Goal: Task Accomplishment & Management: Use online tool/utility

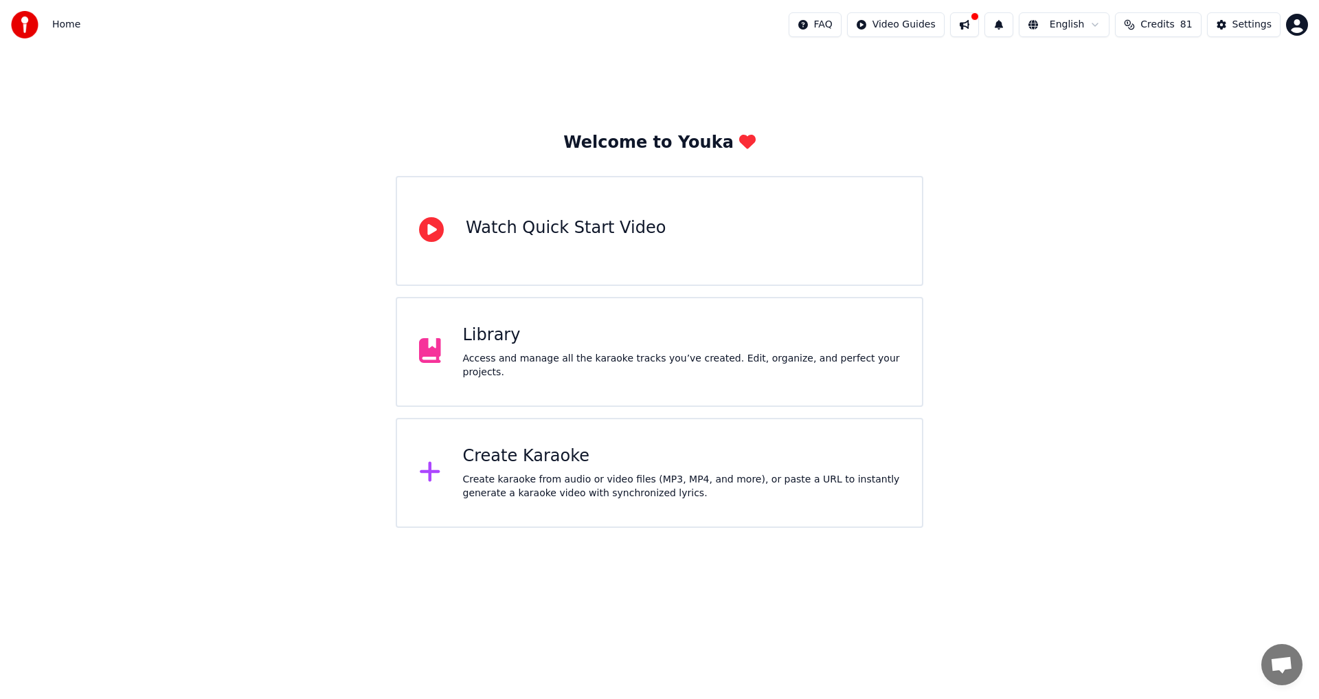
click at [570, 473] on div "Create karaoke from audio or video files (MP3, MP4, and more), or paste a URL t…" at bounding box center [682, 486] width 438 height 27
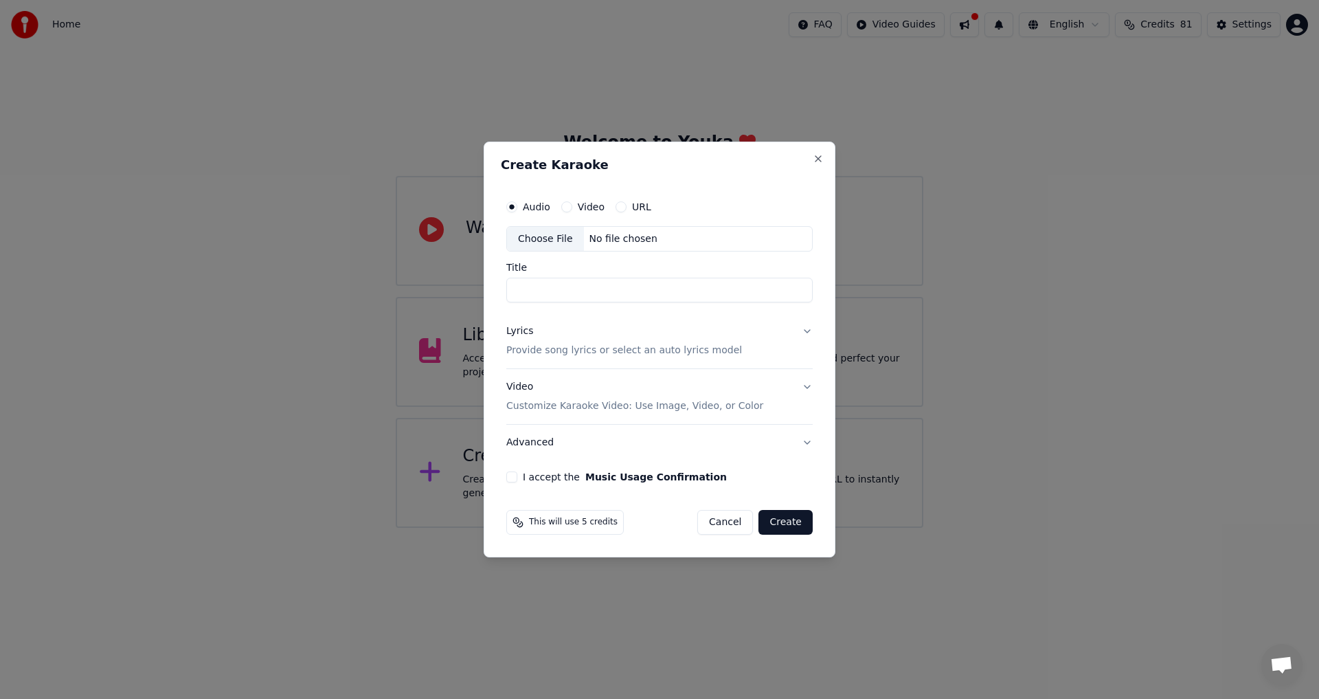
click at [558, 241] on div "Choose File" at bounding box center [545, 239] width 77 height 25
type input "**********"
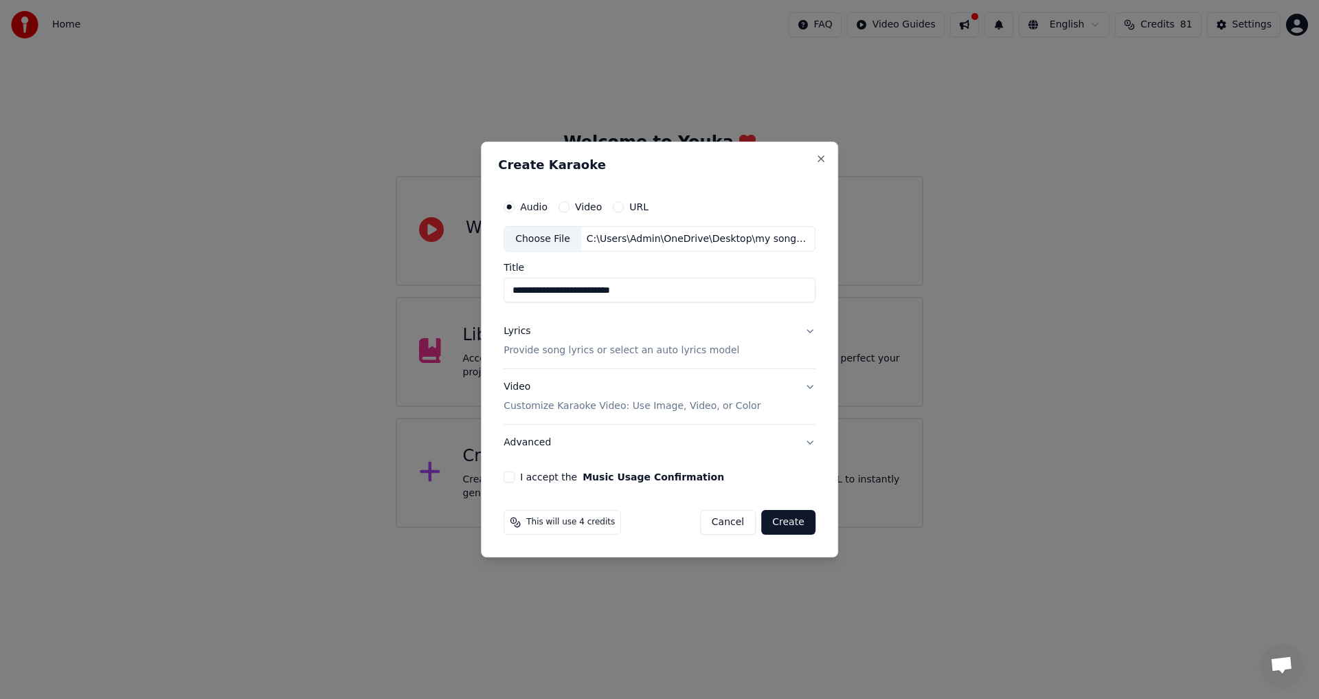
click at [513, 480] on button "I accept the Music Usage Confirmation" at bounding box center [509, 476] width 11 height 11
click at [713, 352] on p "Provide song lyrics or select an auto lyrics model" at bounding box center [622, 351] width 236 height 14
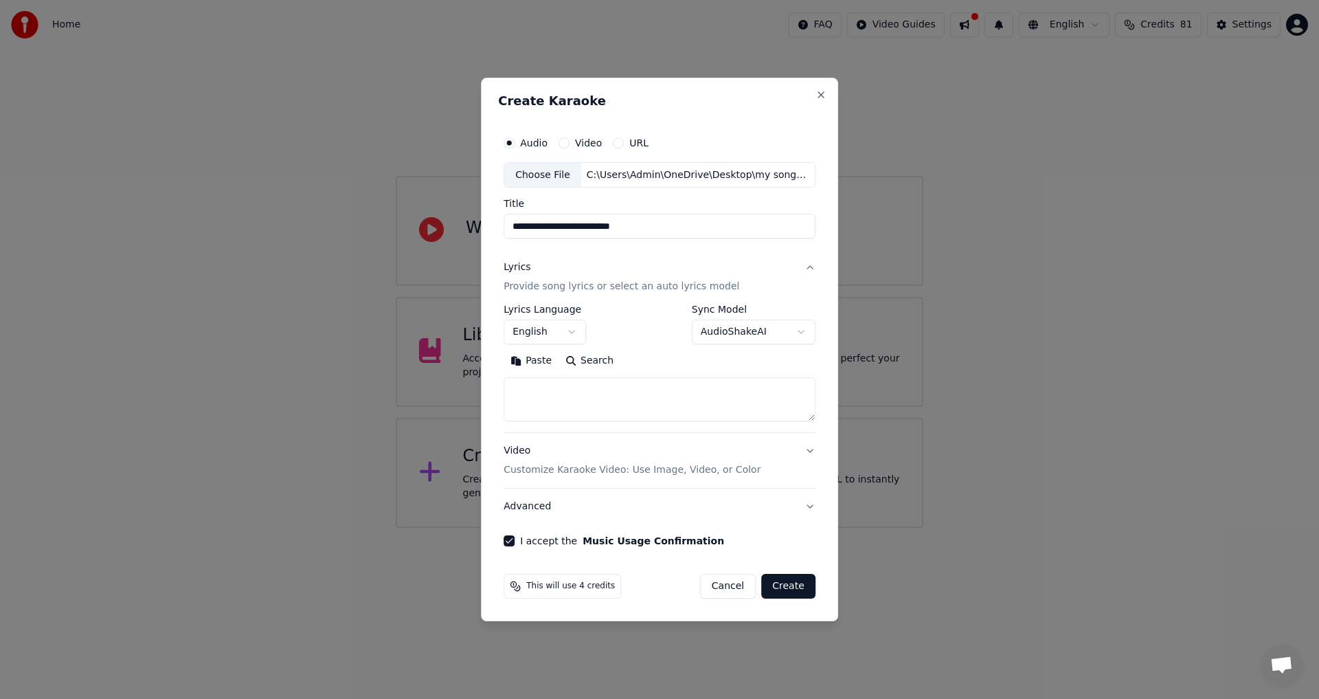
click at [540, 364] on button "Paste" at bounding box center [531, 361] width 55 height 22
type textarea "**********"
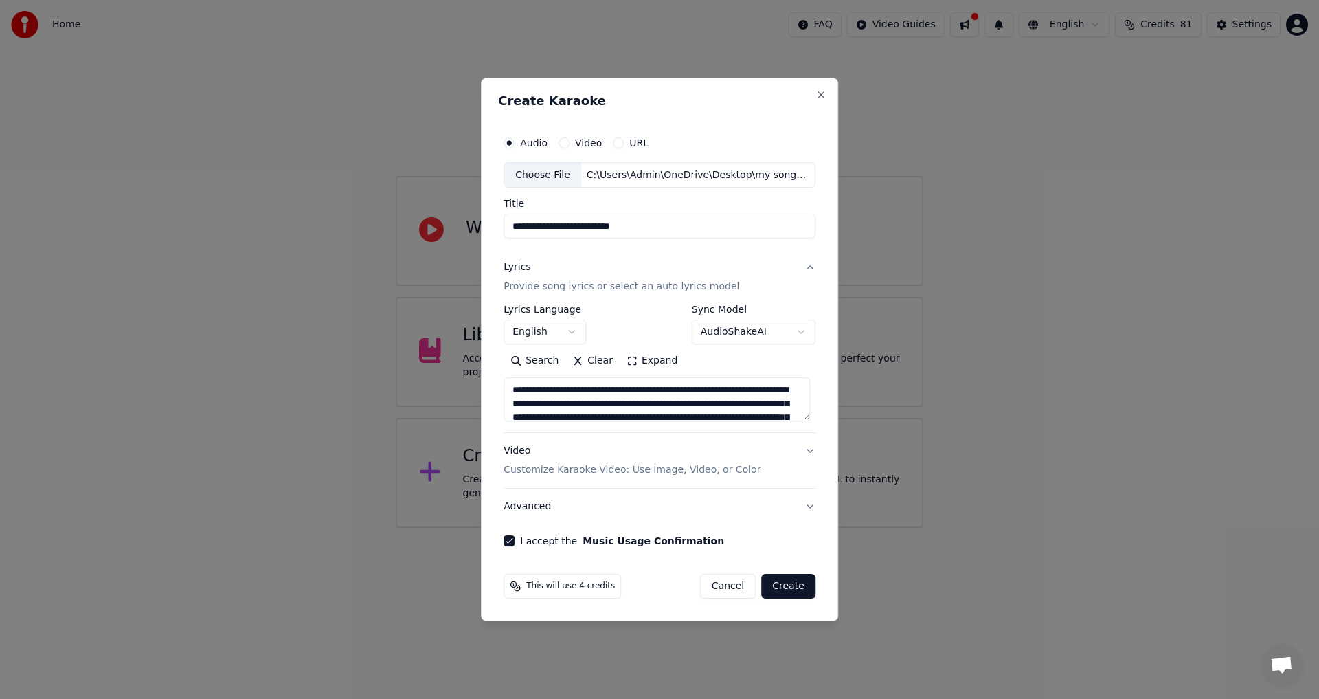
click at [791, 590] on button "Create" at bounding box center [788, 586] width 54 height 25
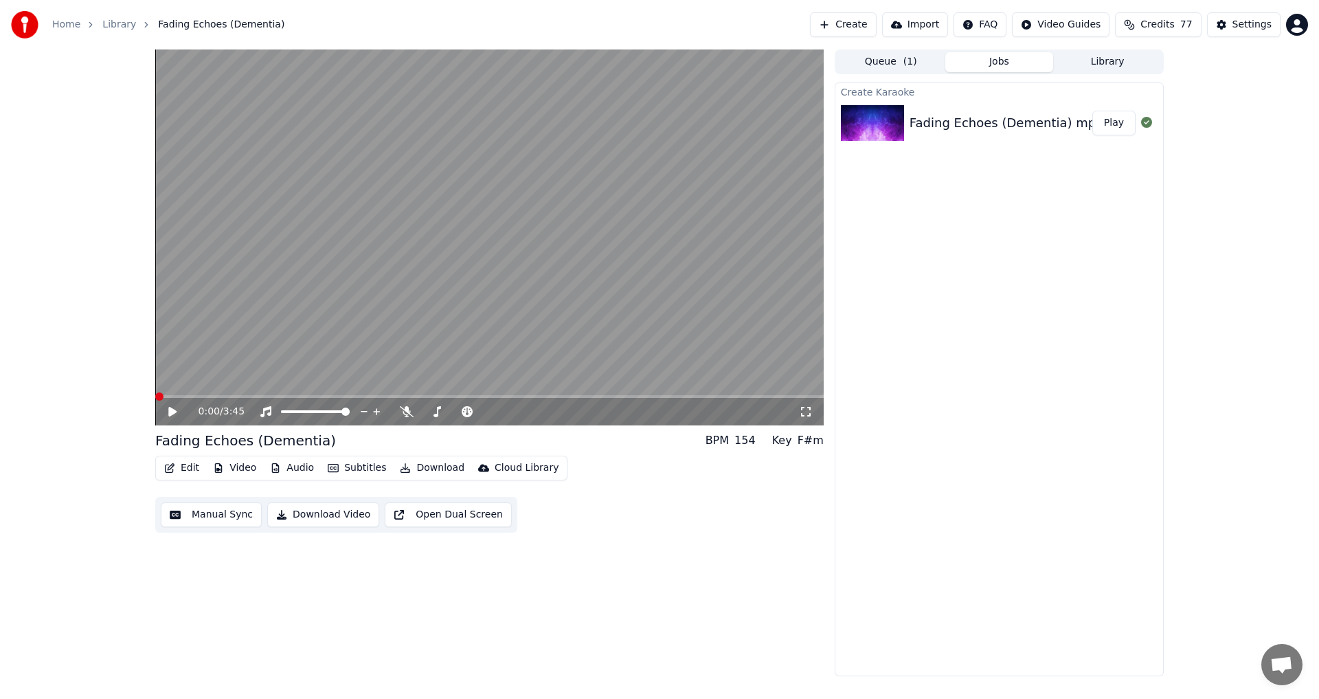
click at [155, 401] on span at bounding box center [159, 396] width 8 height 8
click at [168, 411] on icon at bounding box center [182, 411] width 32 height 11
click at [171, 410] on icon at bounding box center [172, 411] width 7 height 8
click at [176, 467] on button "Edit" at bounding box center [182, 467] width 46 height 19
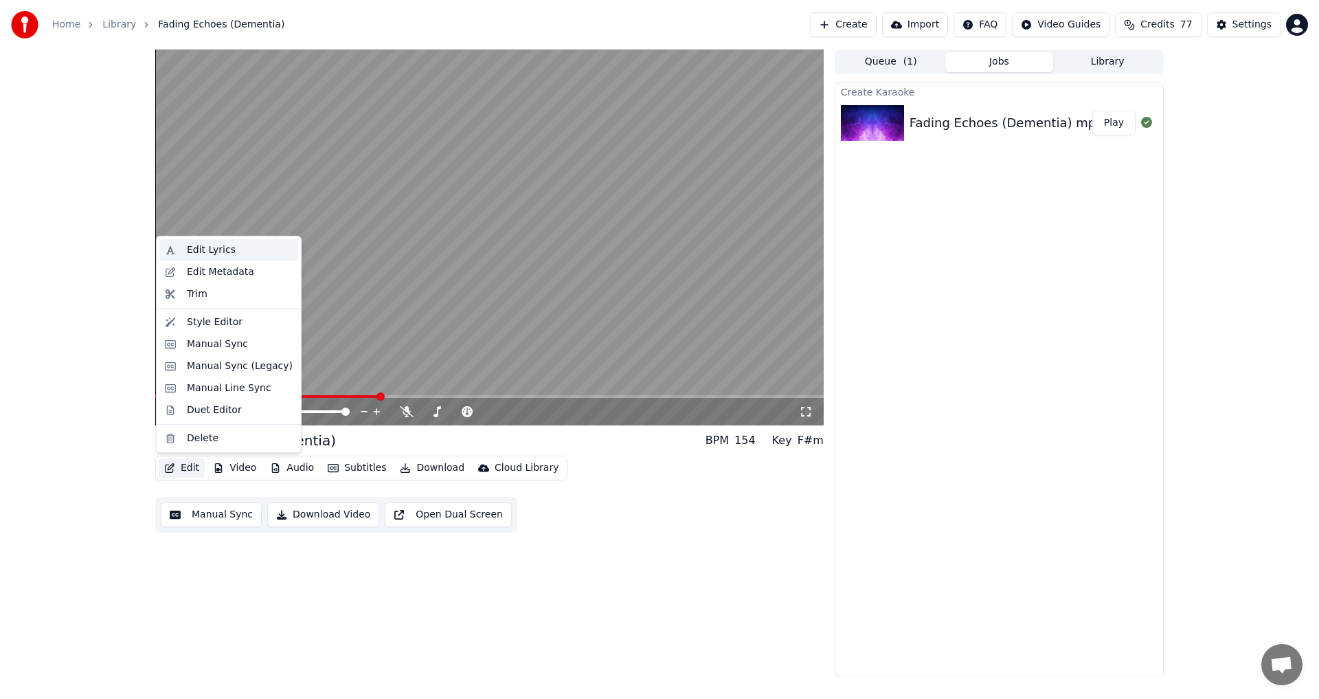
click at [200, 247] on div "Edit Lyrics" at bounding box center [211, 250] width 49 height 14
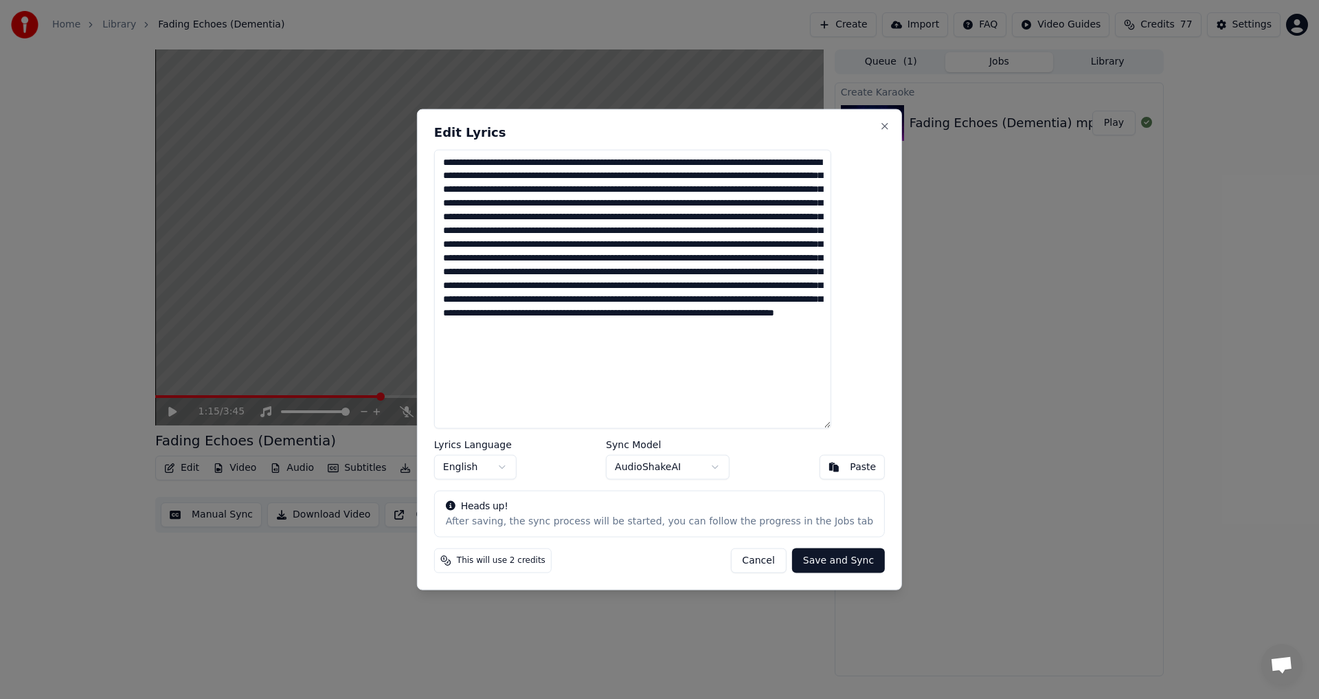
drag, startPoint x: 803, startPoint y: 175, endPoint x: 795, endPoint y: 177, distance: 7.8
click at [795, 177] on textarea at bounding box center [632, 289] width 397 height 280
drag, startPoint x: 493, startPoint y: 216, endPoint x: 470, endPoint y: 220, distance: 23.6
click at [470, 220] on textarea at bounding box center [632, 289] width 397 height 280
click at [701, 408] on textarea at bounding box center [632, 289] width 397 height 280
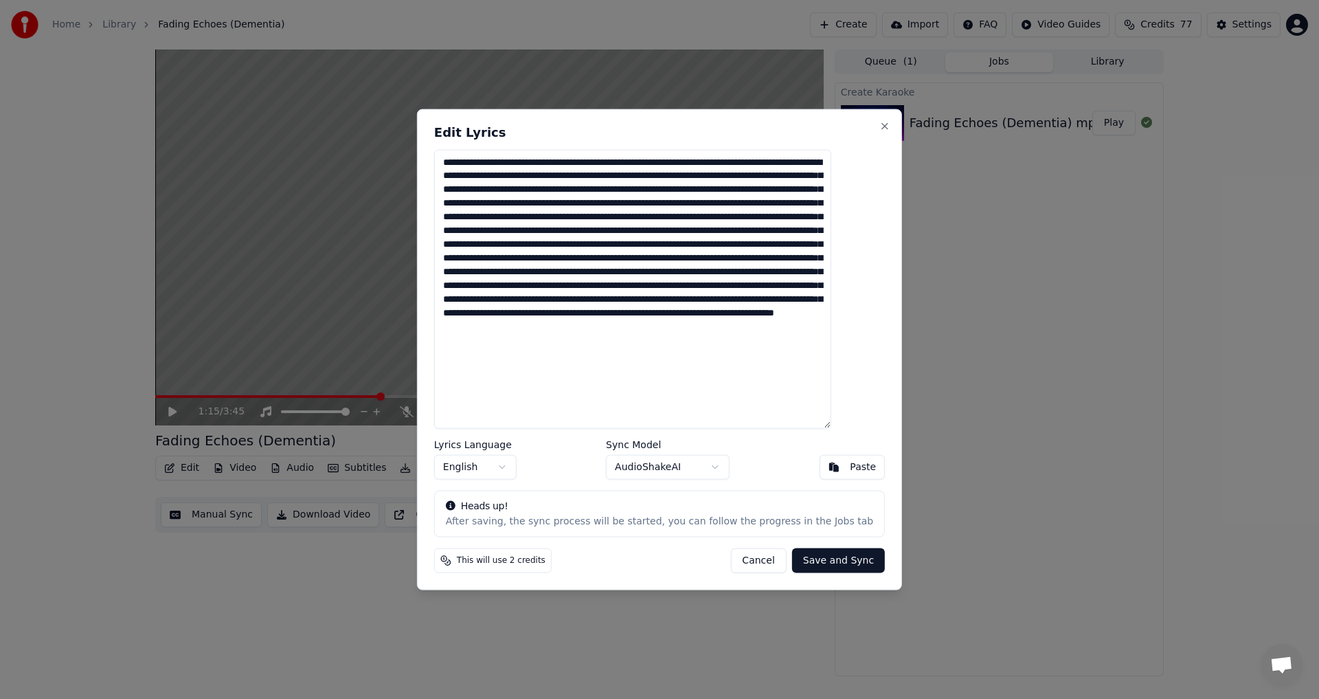
drag, startPoint x: 602, startPoint y: 232, endPoint x: 594, endPoint y: 232, distance: 8.2
click at [594, 232] on textarea at bounding box center [632, 289] width 397 height 280
type textarea "**********"
click at [821, 566] on button "Save and Sync" at bounding box center [838, 560] width 93 height 25
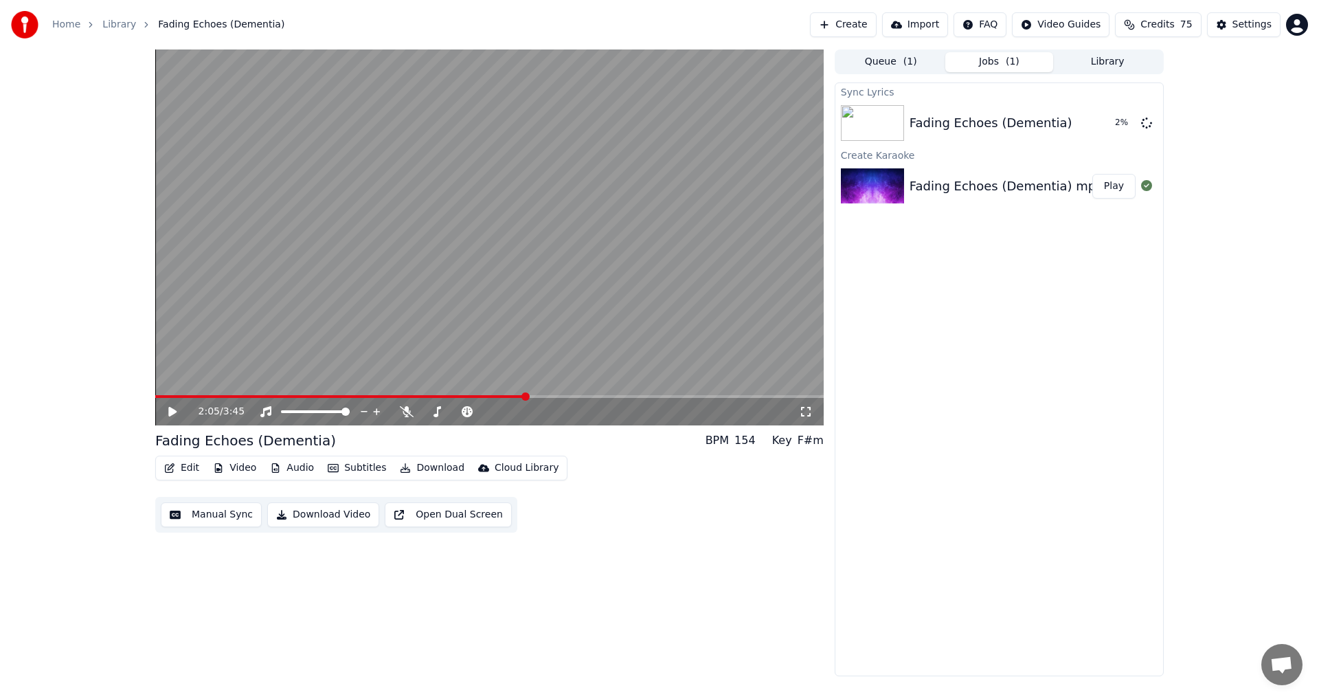
click at [526, 395] on span at bounding box center [489, 396] width 669 height 3
click at [174, 413] on icon at bounding box center [172, 412] width 8 height 10
click at [170, 413] on icon at bounding box center [172, 411] width 7 height 8
click at [1014, 124] on div "Fading Echoes (Dementia)" at bounding box center [991, 122] width 163 height 19
click at [1106, 126] on button "Play" at bounding box center [1114, 123] width 43 height 25
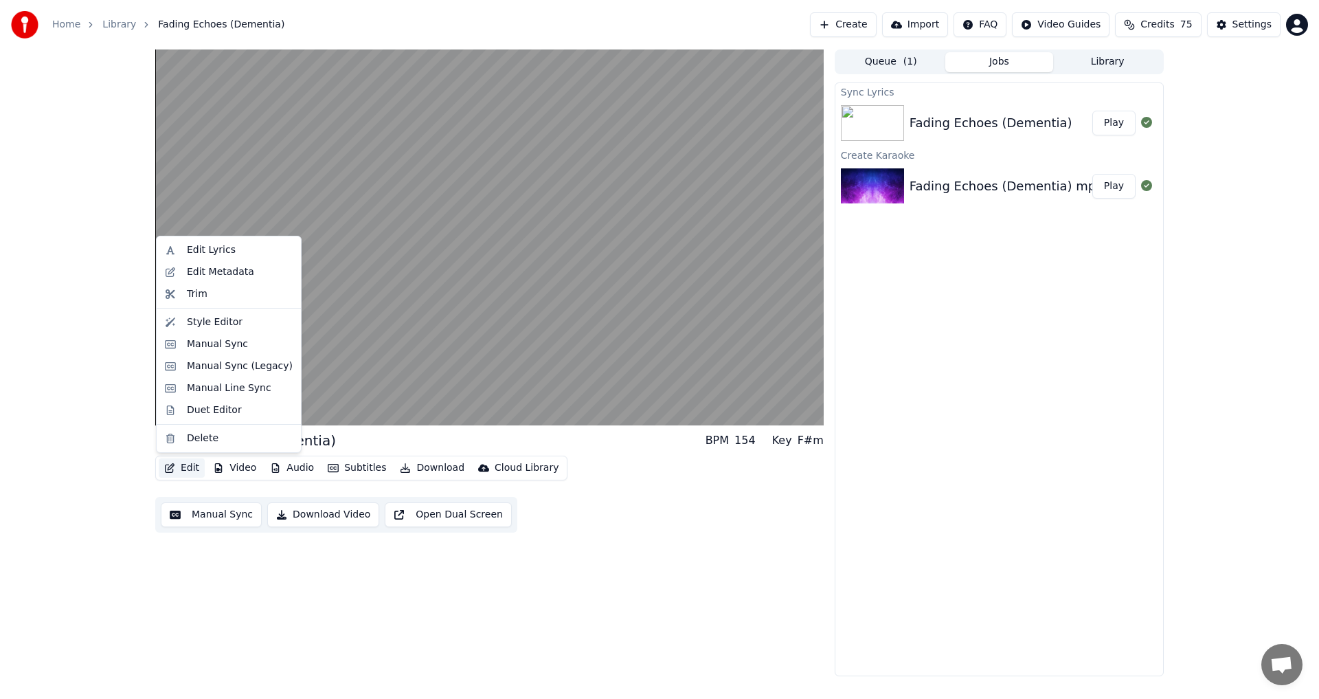
click at [182, 465] on button "Edit" at bounding box center [182, 467] width 46 height 19
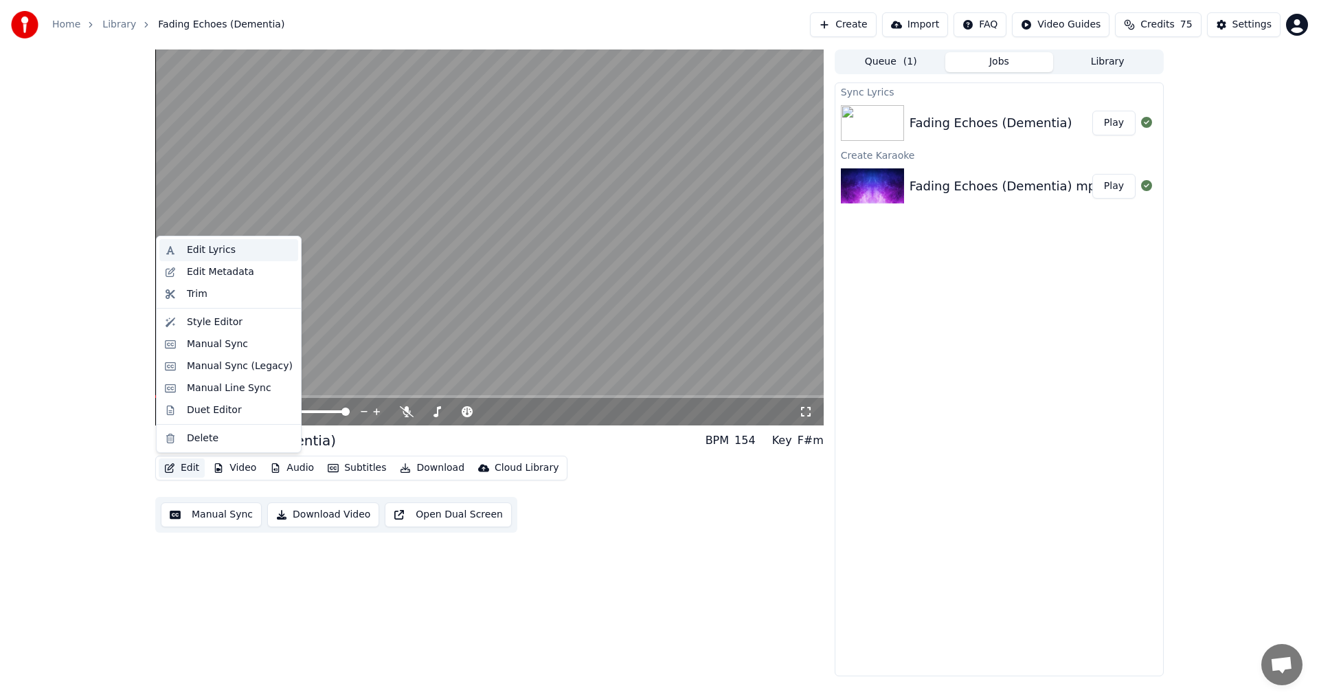
click at [243, 249] on div "Edit Lyrics" at bounding box center [240, 250] width 106 height 14
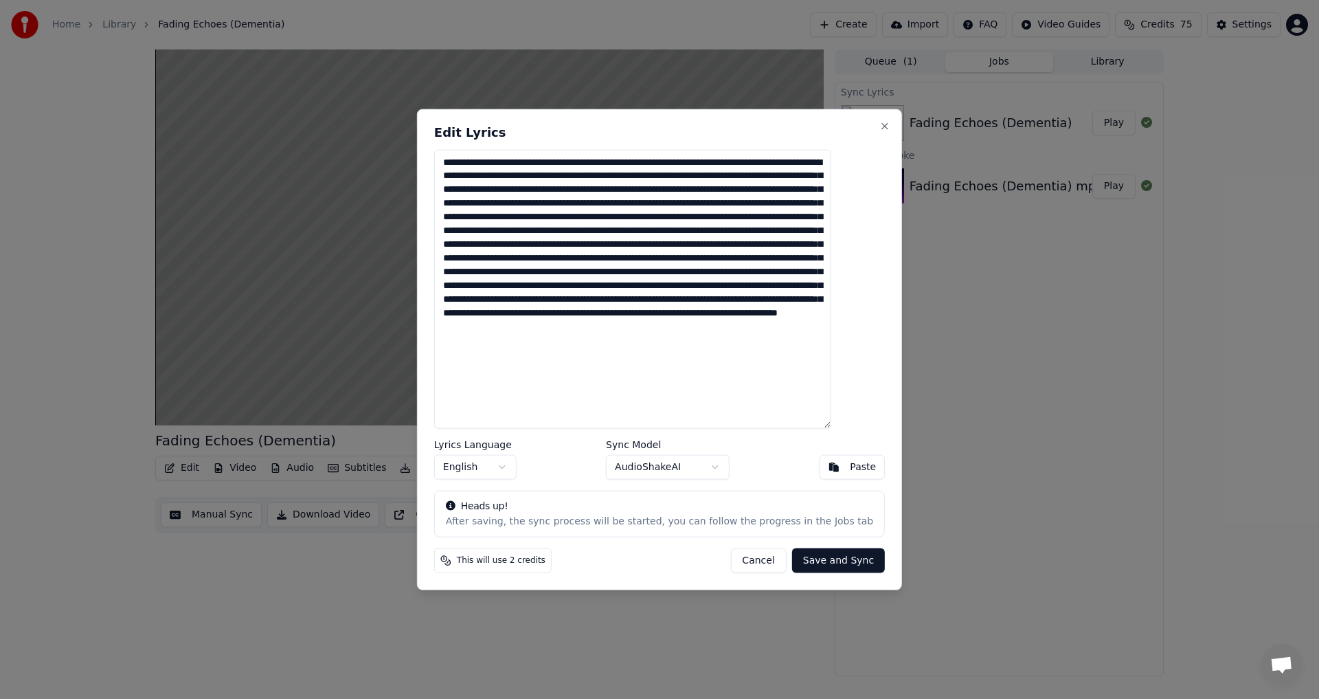
drag, startPoint x: 628, startPoint y: 162, endPoint x: 610, endPoint y: 163, distance: 18.6
click at [610, 163] on textarea at bounding box center [632, 289] width 397 height 280
type textarea "**********"
click at [800, 559] on button "Save and Sync" at bounding box center [838, 560] width 93 height 25
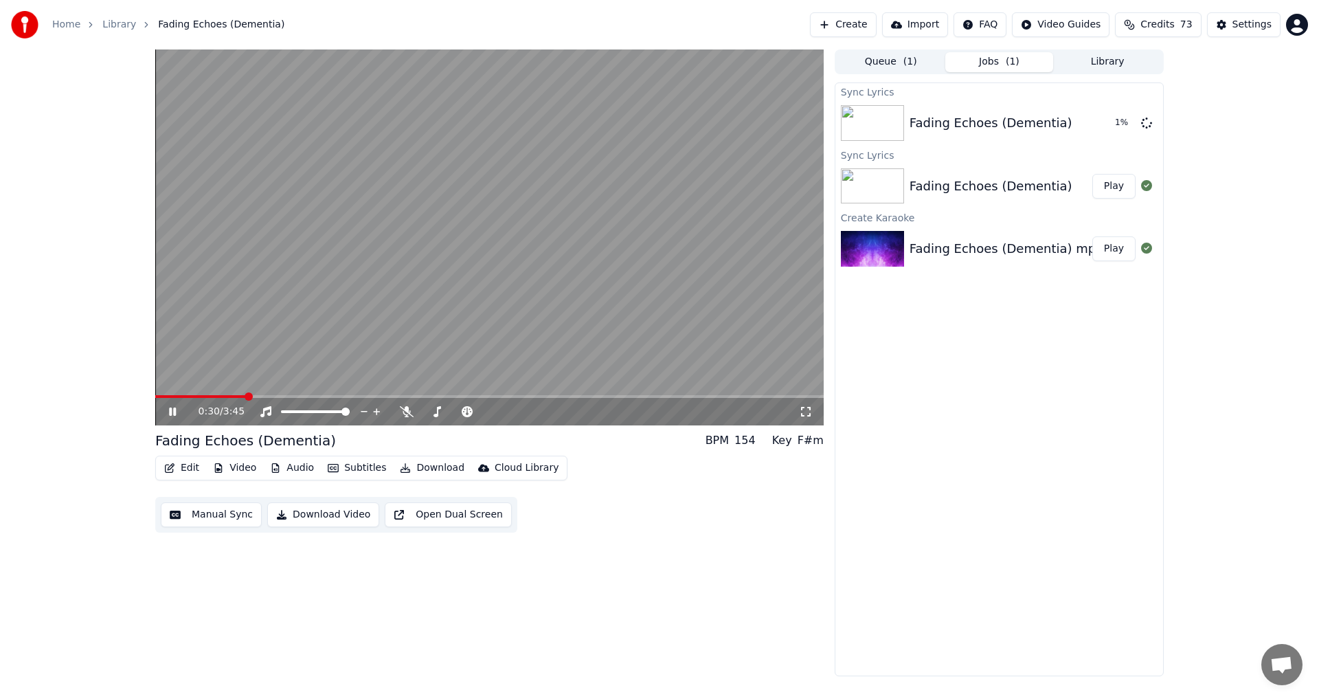
click at [171, 409] on icon at bounding box center [172, 411] width 7 height 8
click at [184, 398] on span at bounding box center [212, 396] width 114 height 3
click at [167, 396] on span at bounding box center [161, 396] width 12 height 3
click at [159, 399] on span at bounding box center [162, 396] width 8 height 8
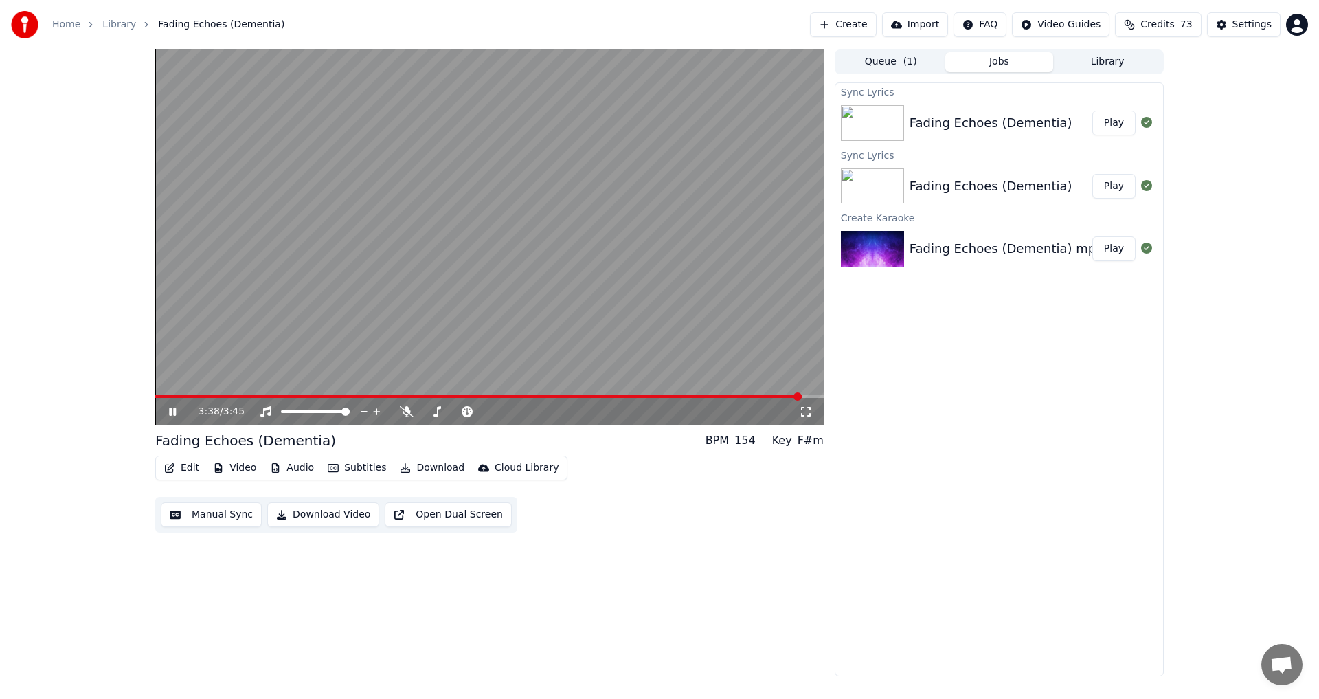
click at [320, 513] on button "Download Video" at bounding box center [323, 514] width 112 height 25
